Goal: Task Accomplishment & Management: Complete application form

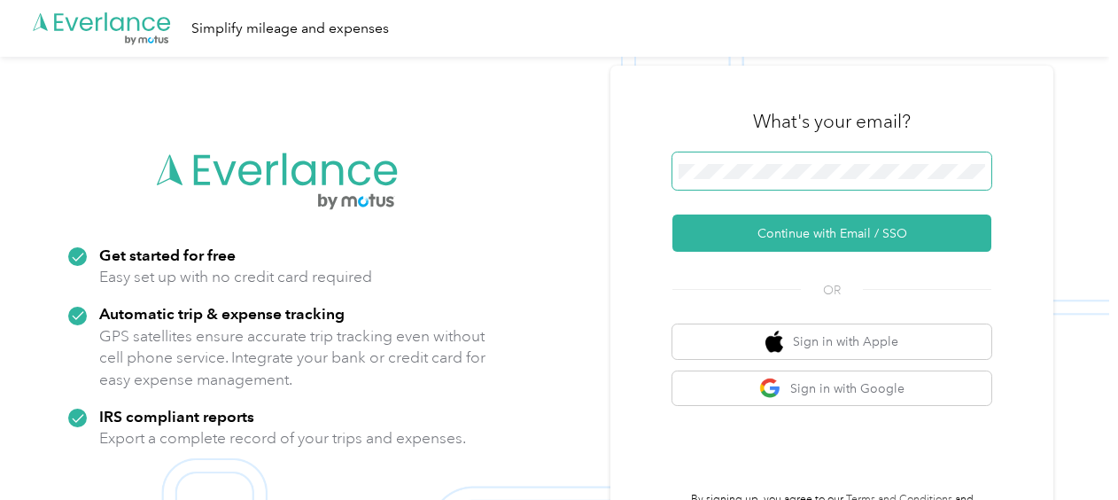
click at [672, 214] on button "Continue with Email / SSO" at bounding box center [831, 232] width 319 height 37
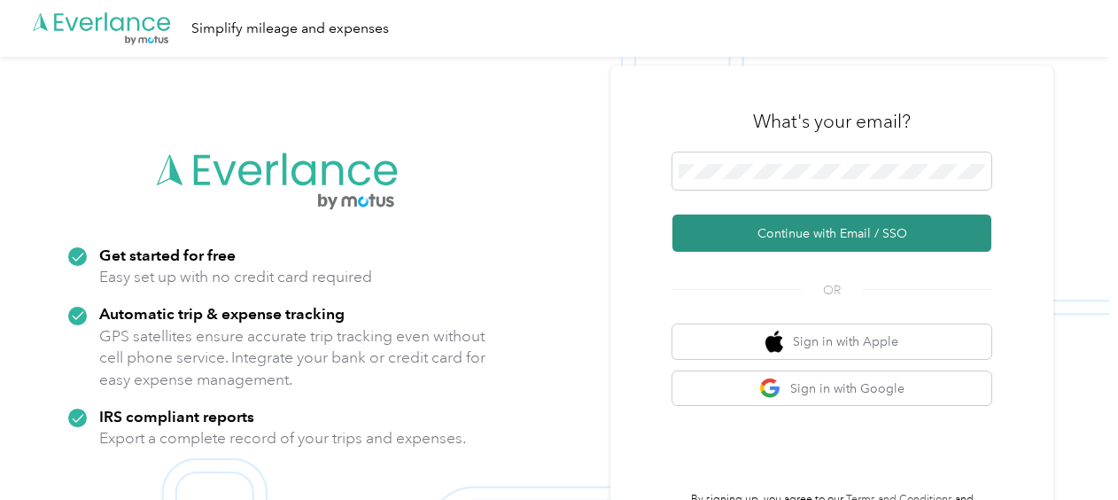
click at [765, 239] on button "Continue with Email / SSO" at bounding box center [831, 232] width 319 height 37
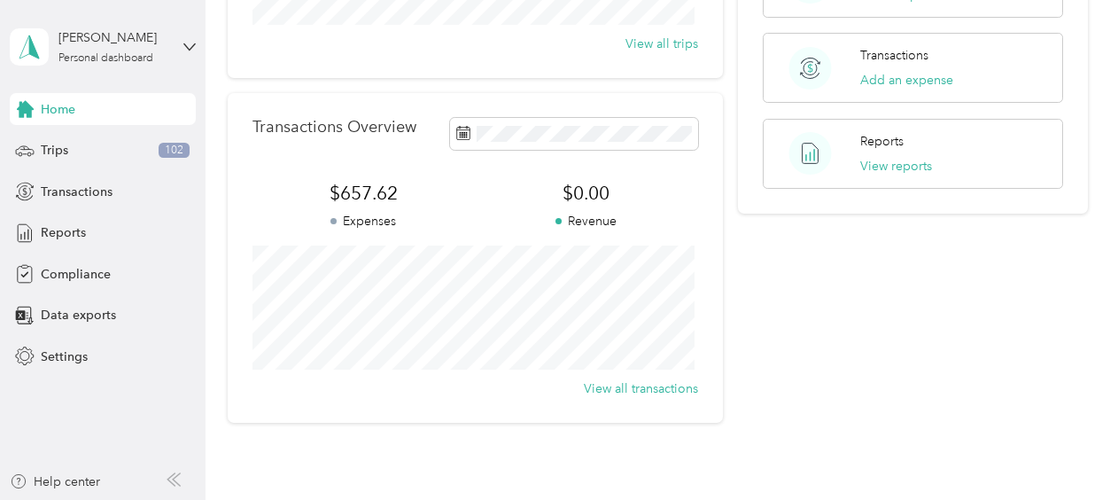
scroll to position [89, 0]
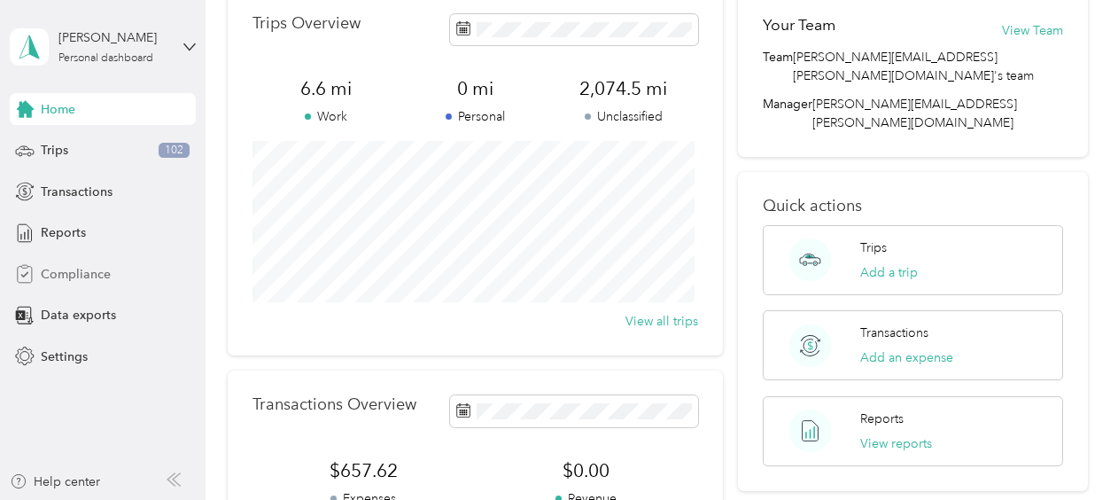
click at [76, 275] on span "Compliance" at bounding box center [76, 274] width 70 height 19
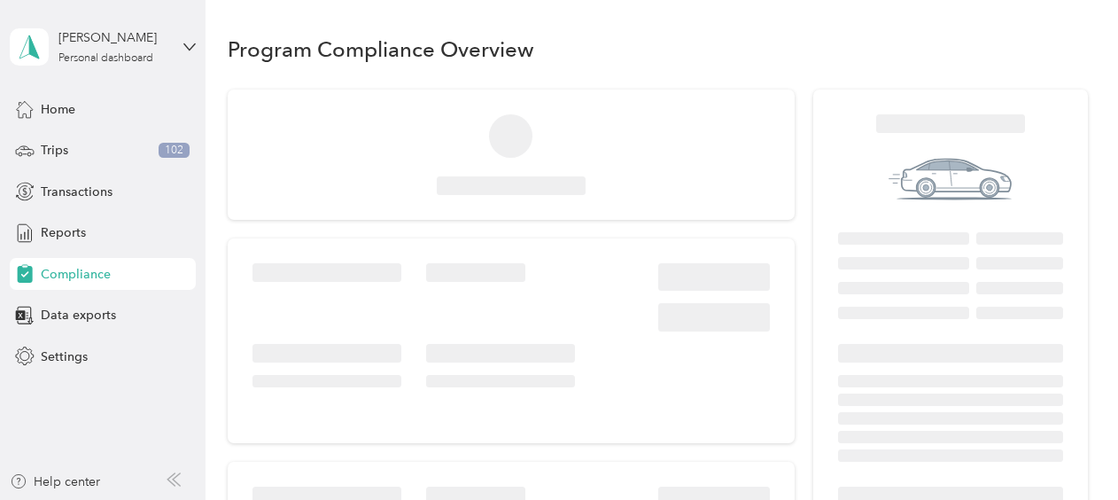
scroll to position [89, 0]
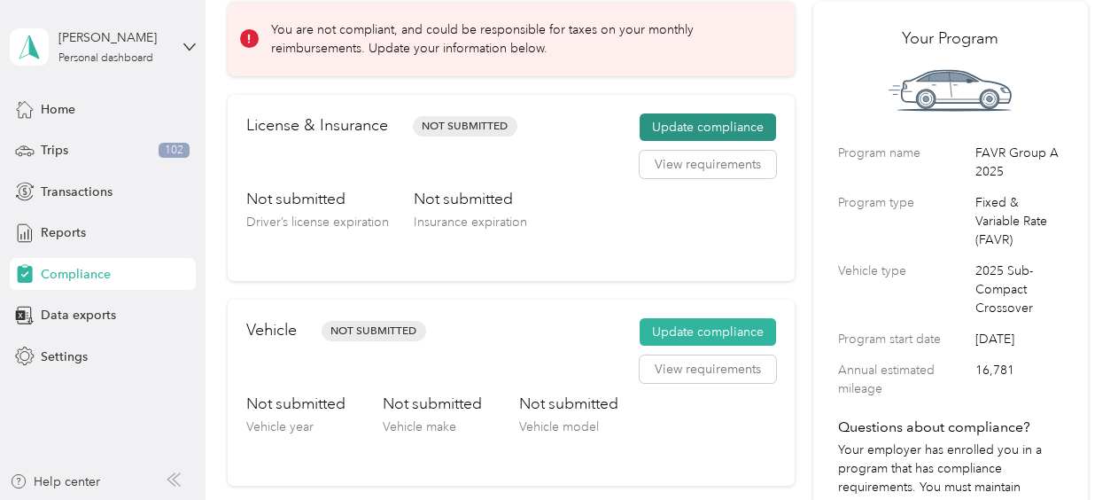
click at [723, 115] on button "Update compliance" at bounding box center [708, 127] width 136 height 28
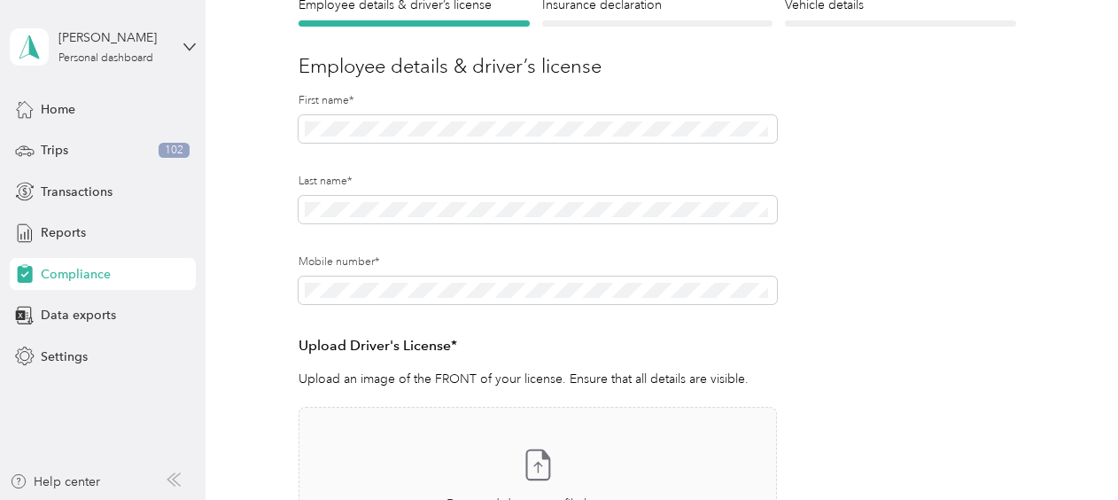
scroll to position [354, 0]
